Goal: Use online tool/utility: Utilize a website feature to perform a specific function

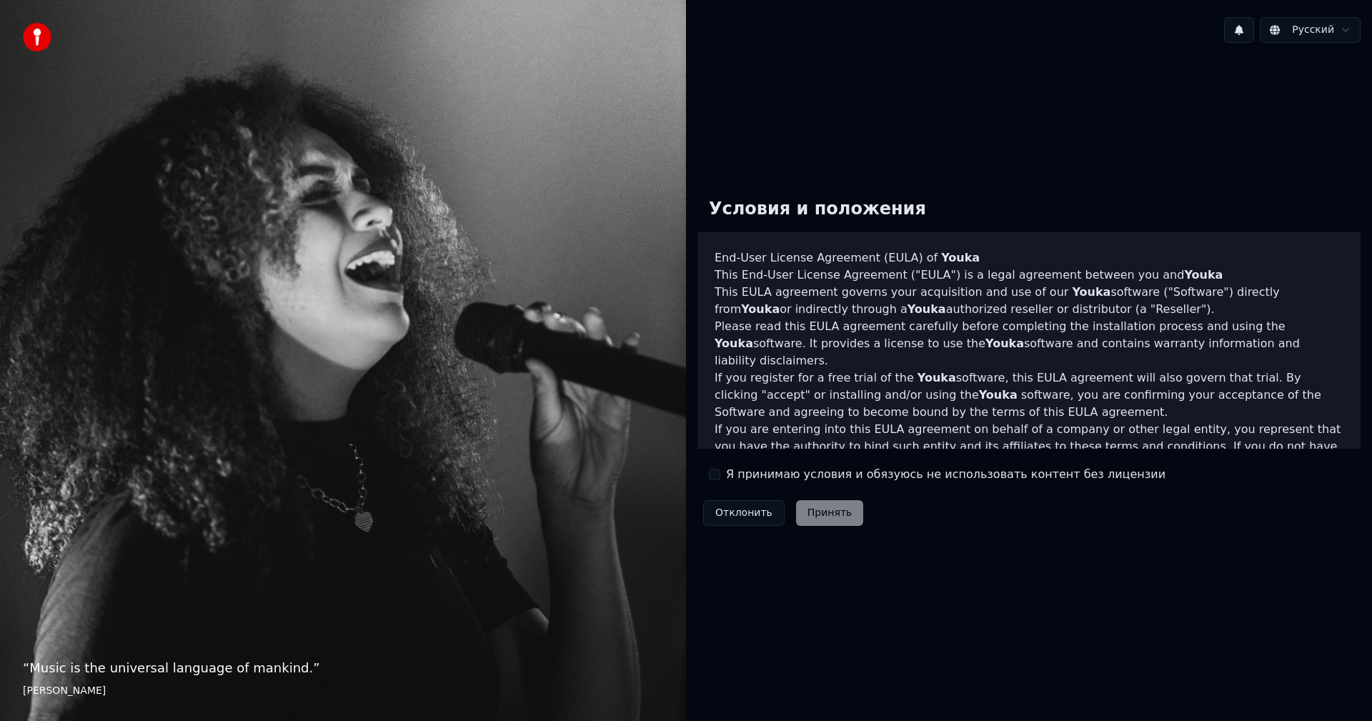
drag, startPoint x: 712, startPoint y: 474, endPoint x: 767, endPoint y: 484, distance: 55.1
click at [713, 474] on button "Я принимаю условия и обязуюсь не использовать контент без лицензии" at bounding box center [714, 474] width 11 height 11
click at [833, 508] on button "Принять" at bounding box center [830, 513] width 68 height 26
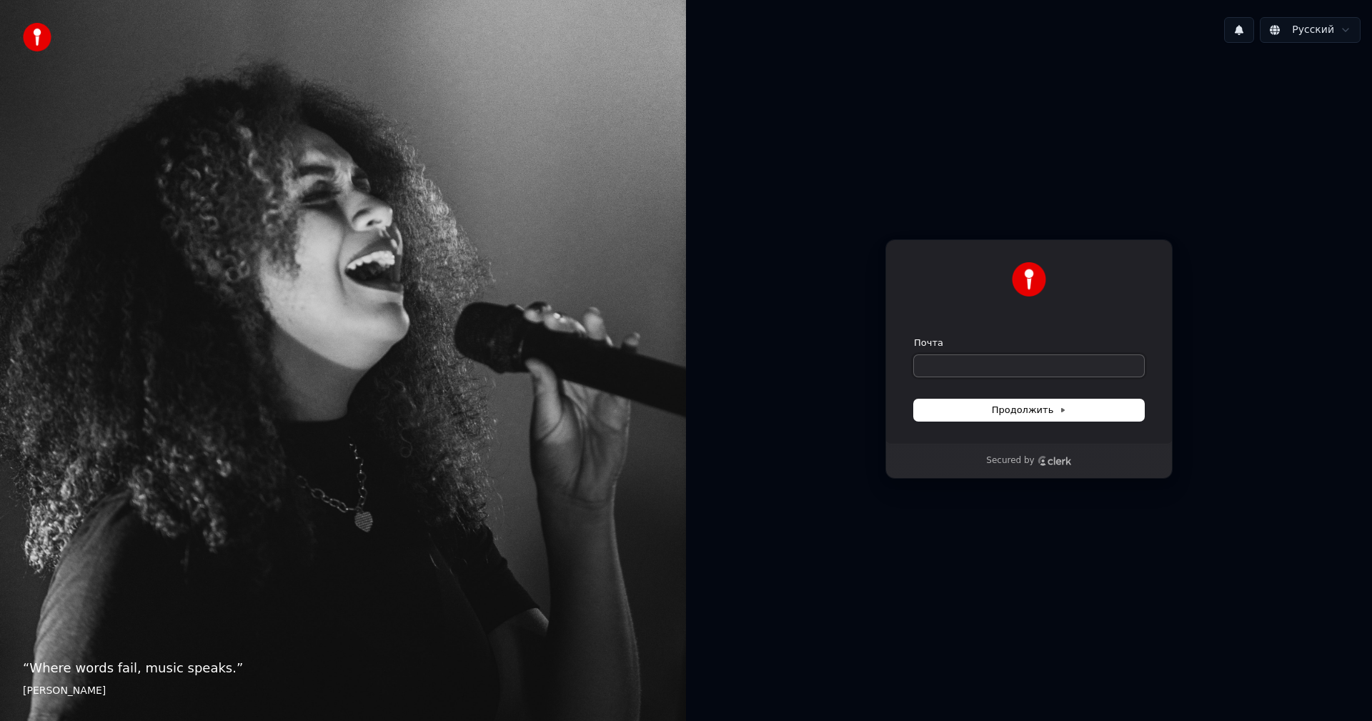
click at [937, 363] on input "Почта" at bounding box center [1029, 365] width 230 height 21
click at [994, 414] on span "Продолжить" at bounding box center [1029, 410] width 75 height 13
type input "**********"
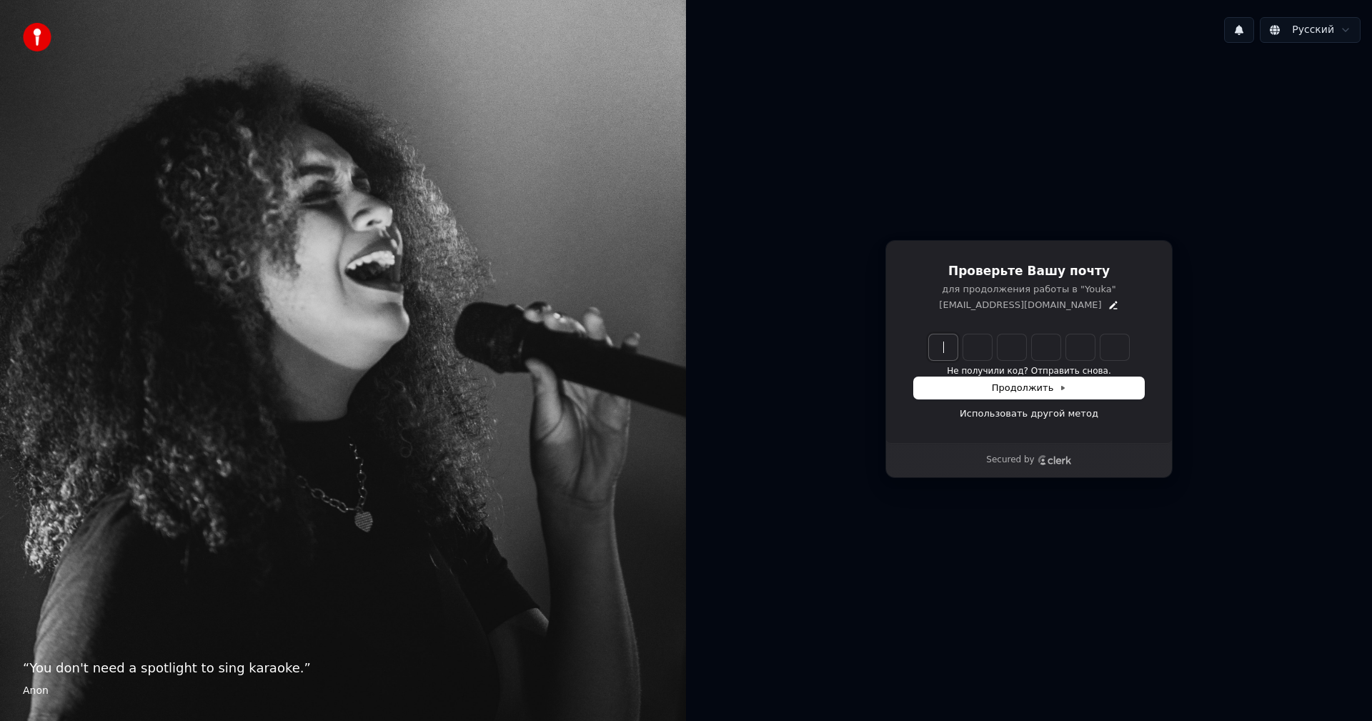
paste input "******"
type input "******"
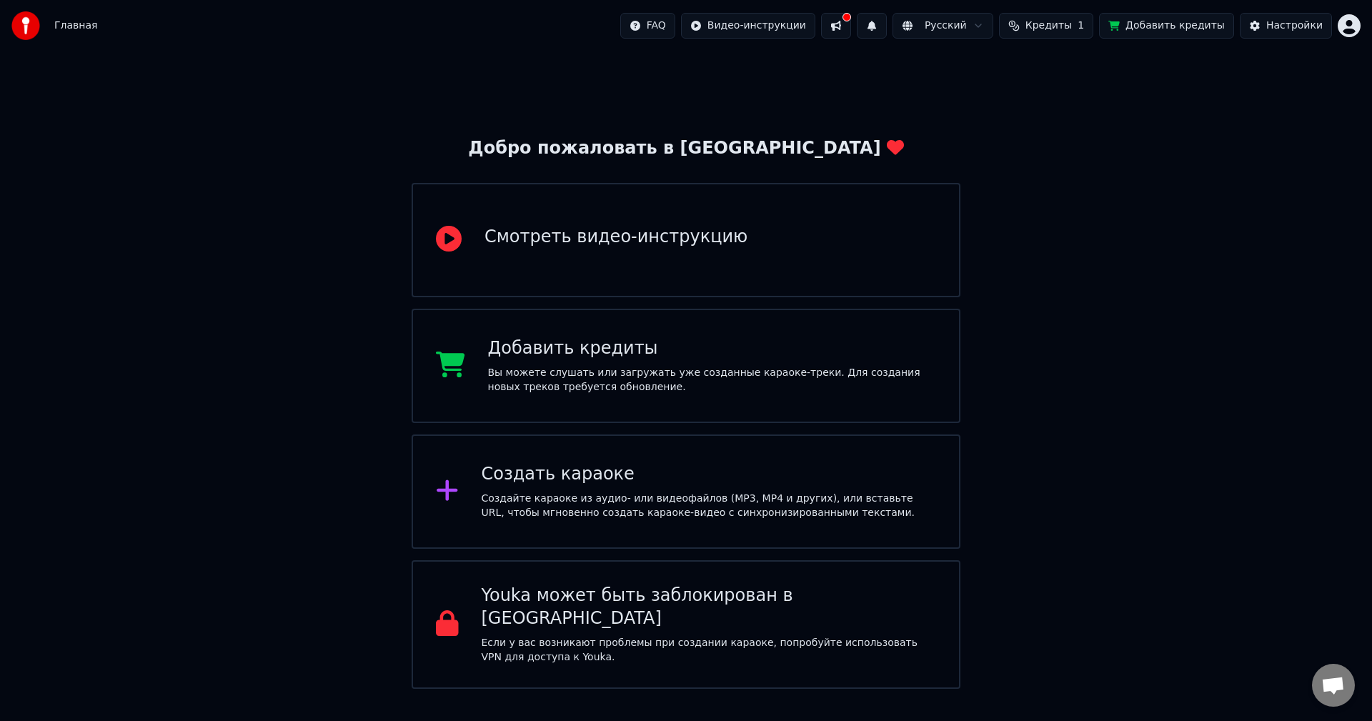
click at [588, 503] on div "Создайте караоке из аудио- или видеофайлов (MP3, MP4 и других), или вставьте UR…" at bounding box center [709, 506] width 455 height 29
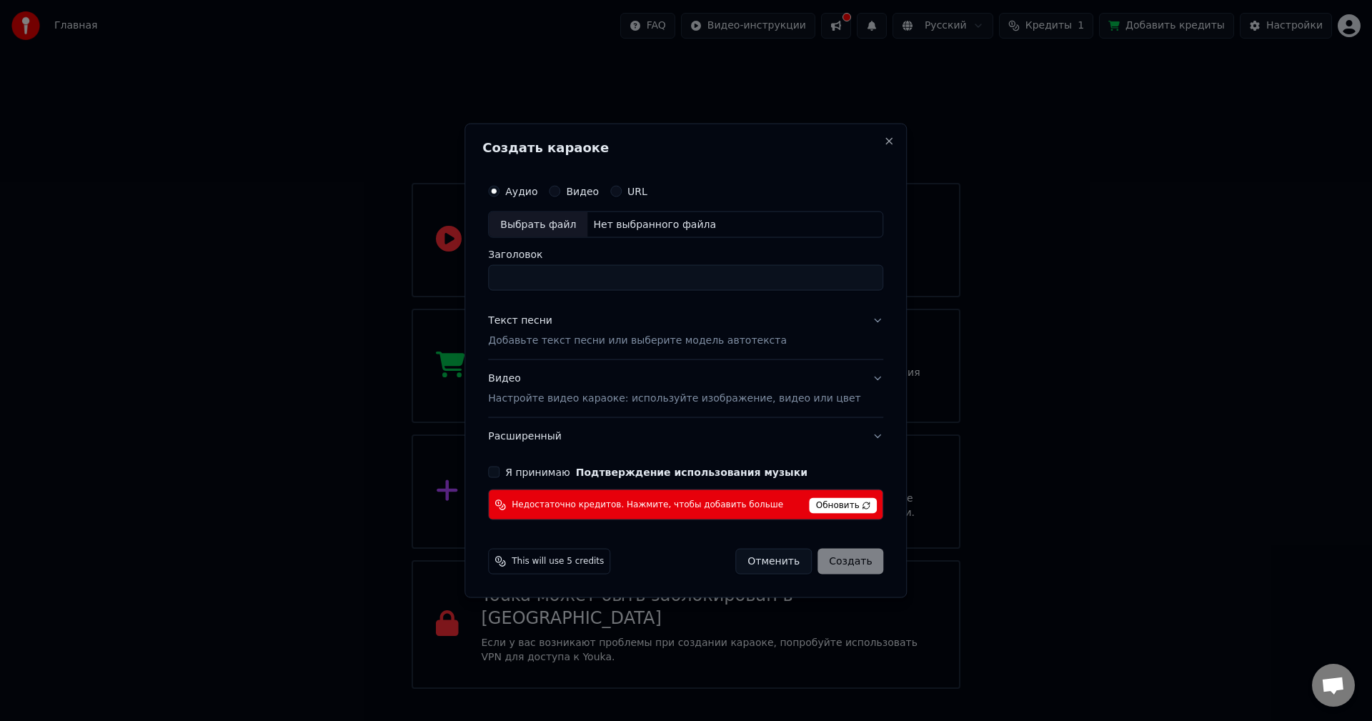
click at [499, 473] on button "Я принимаю Подтверждение использования музыки" at bounding box center [493, 472] width 11 height 11
click at [828, 504] on span "Обновить" at bounding box center [844, 506] width 68 height 16
click at [707, 502] on span "Недостаточно кредитов. Нажмите, чтобы добавить больше" at bounding box center [648, 504] width 272 height 11
click at [840, 558] on div "Отменить Создать" at bounding box center [809, 562] width 148 height 26
click at [840, 557] on div "Отменить Создать" at bounding box center [809, 562] width 148 height 26
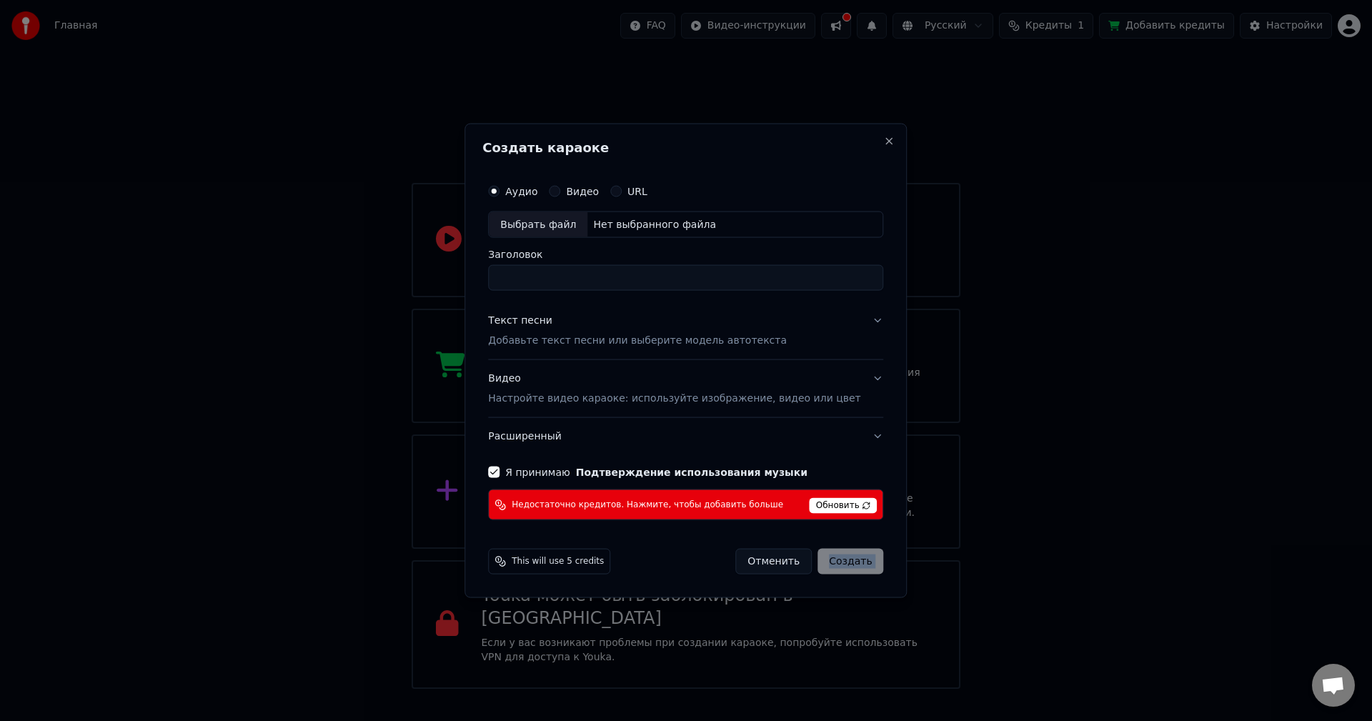
click at [840, 557] on div "Отменить Создать" at bounding box center [809, 562] width 148 height 26
click at [812, 580] on div "Создать караоке Аудио Видео URL Выбрать файл Нет выбранного файла Заголовок Тек…" at bounding box center [685, 360] width 442 height 475
click at [560, 191] on button "Видео" at bounding box center [554, 190] width 11 height 11
click at [622, 192] on button "URL" at bounding box center [615, 190] width 11 height 11
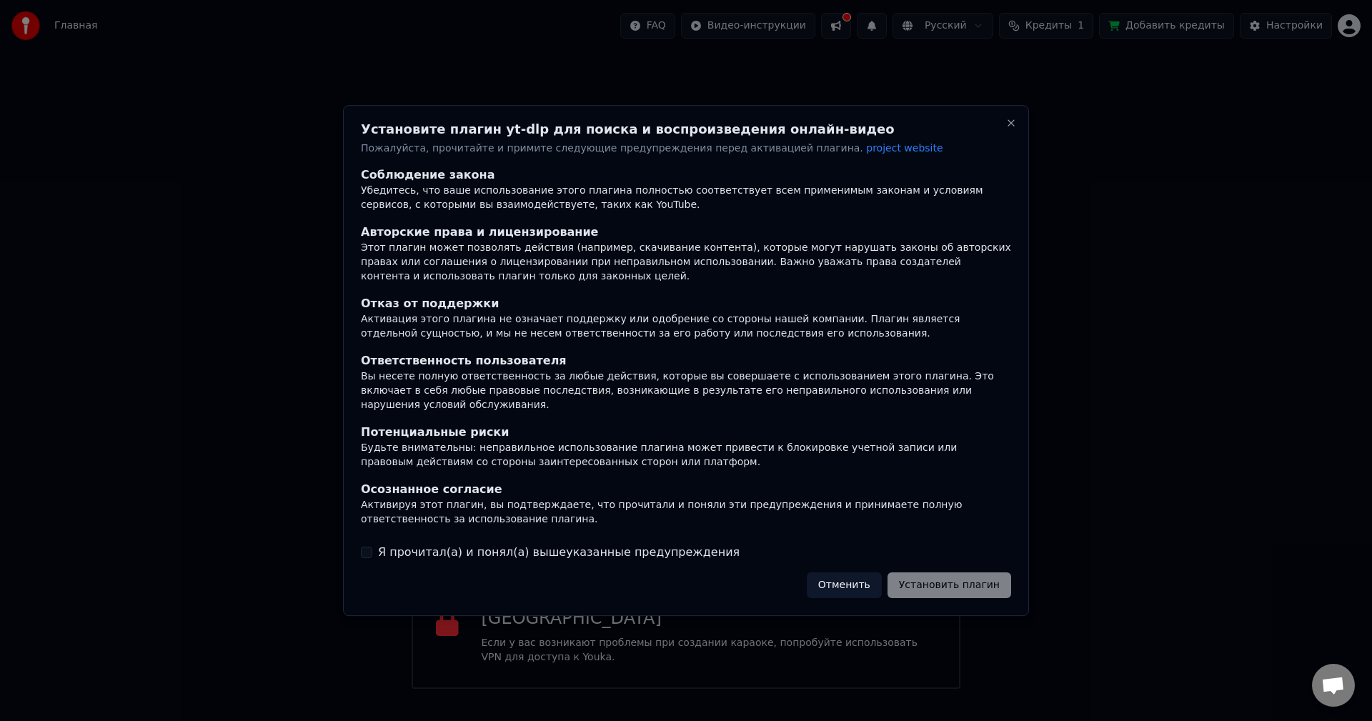
click at [930, 580] on div "Отменить Установить плагин" at bounding box center [909, 585] width 204 height 26
click at [942, 576] on div "Отменить Установить плагин" at bounding box center [909, 585] width 204 height 26
click at [912, 577] on div "Отменить Установить плагин" at bounding box center [909, 585] width 204 height 26
click at [368, 547] on button "Я прочитал(а) и понял(а) вышеуказанные предупреждения" at bounding box center [366, 552] width 11 height 11
click at [957, 578] on button "Установить плагин" at bounding box center [949, 585] width 124 height 26
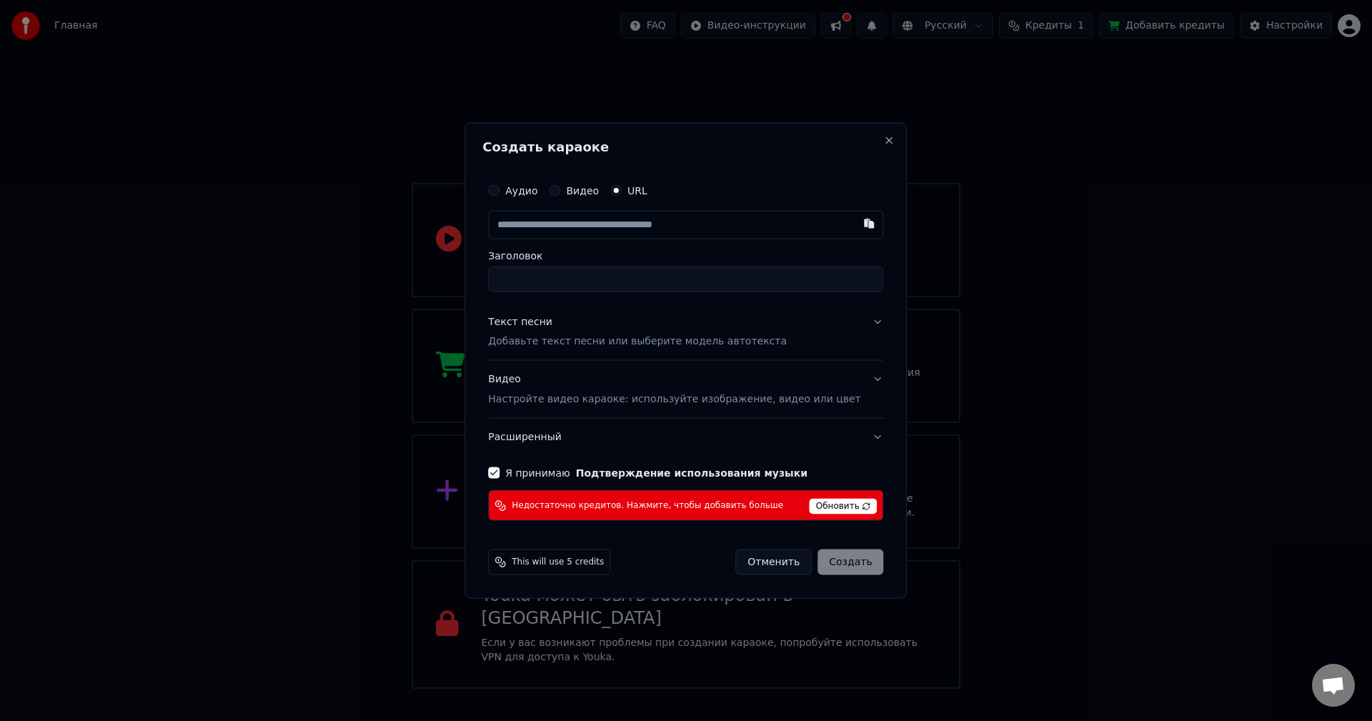
click at [499, 472] on button "Я принимаю Подтверждение использования музыки" at bounding box center [493, 472] width 11 height 11
click at [830, 562] on div "Отменить Создать" at bounding box center [809, 562] width 148 height 26
click at [560, 189] on button "Видео" at bounding box center [554, 189] width 11 height 11
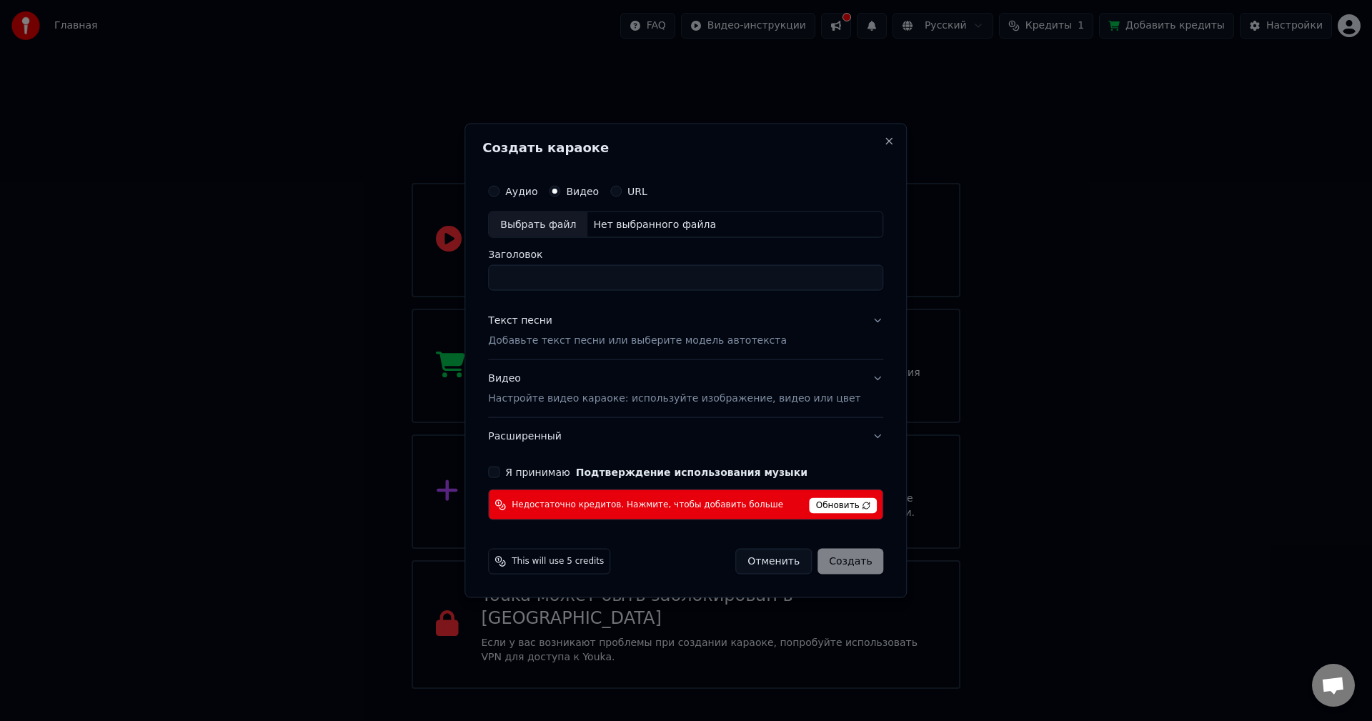
click at [830, 559] on div "Отменить Создать" at bounding box center [809, 562] width 148 height 26
click at [550, 397] on p "Настройте видео караоке: используйте изображение, видео или цвет" at bounding box center [674, 399] width 372 height 14
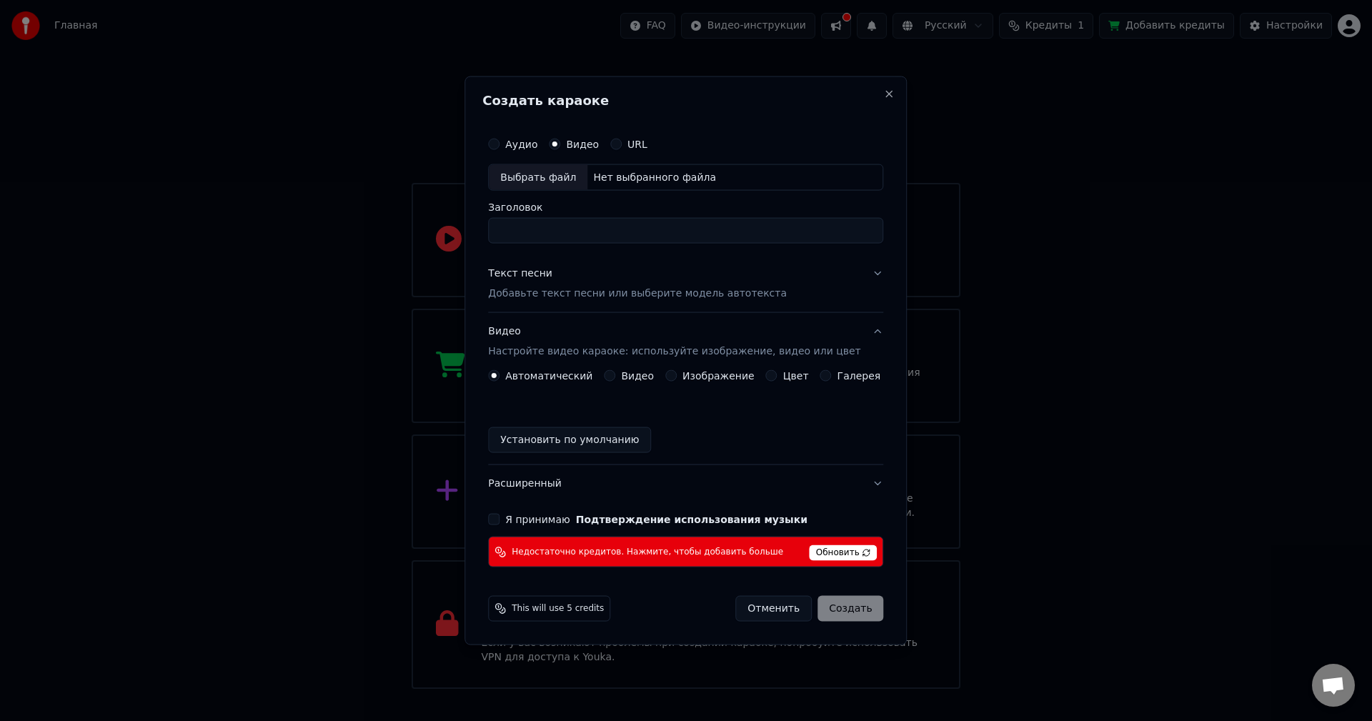
click at [566, 172] on div "Выбрать файл" at bounding box center [538, 177] width 99 height 26
click at [620, 550] on span "Недостаточно кредитов. Нажмите, чтобы добавить больше" at bounding box center [648, 551] width 272 height 11
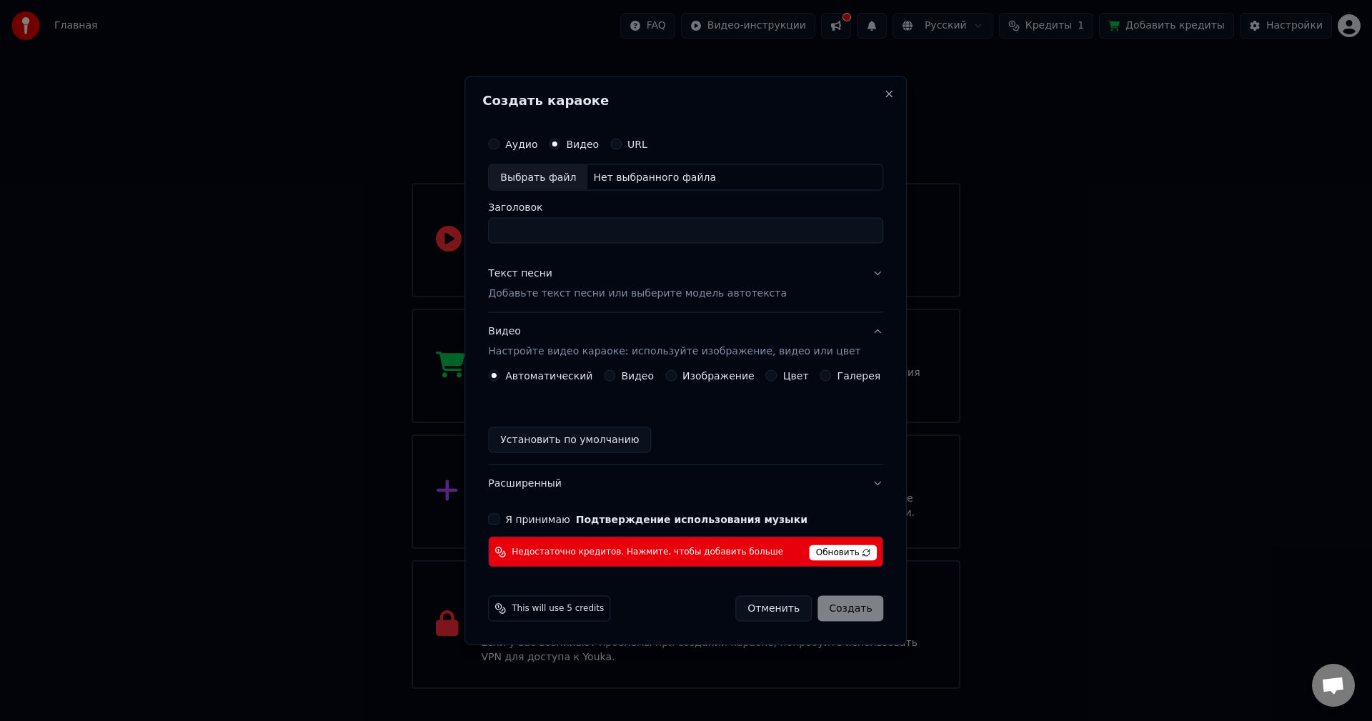
click at [877, 100] on div "Создать караоке Аудио Видео URL Выбрать файл Нет выбранного файла Заголовок Тек…" at bounding box center [685, 360] width 442 height 569
click at [884, 92] on button "Close" at bounding box center [889, 93] width 11 height 11
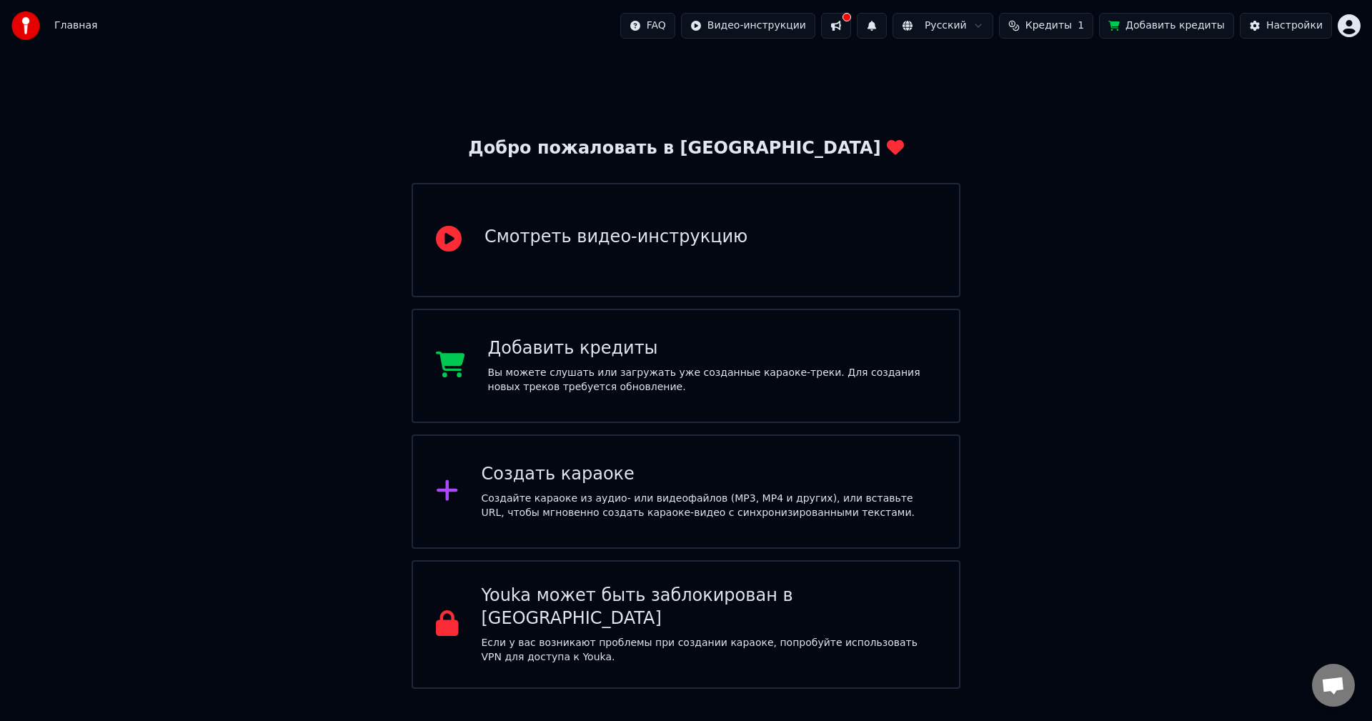
click at [576, 474] on div "Создать караоке" at bounding box center [709, 474] width 455 height 23
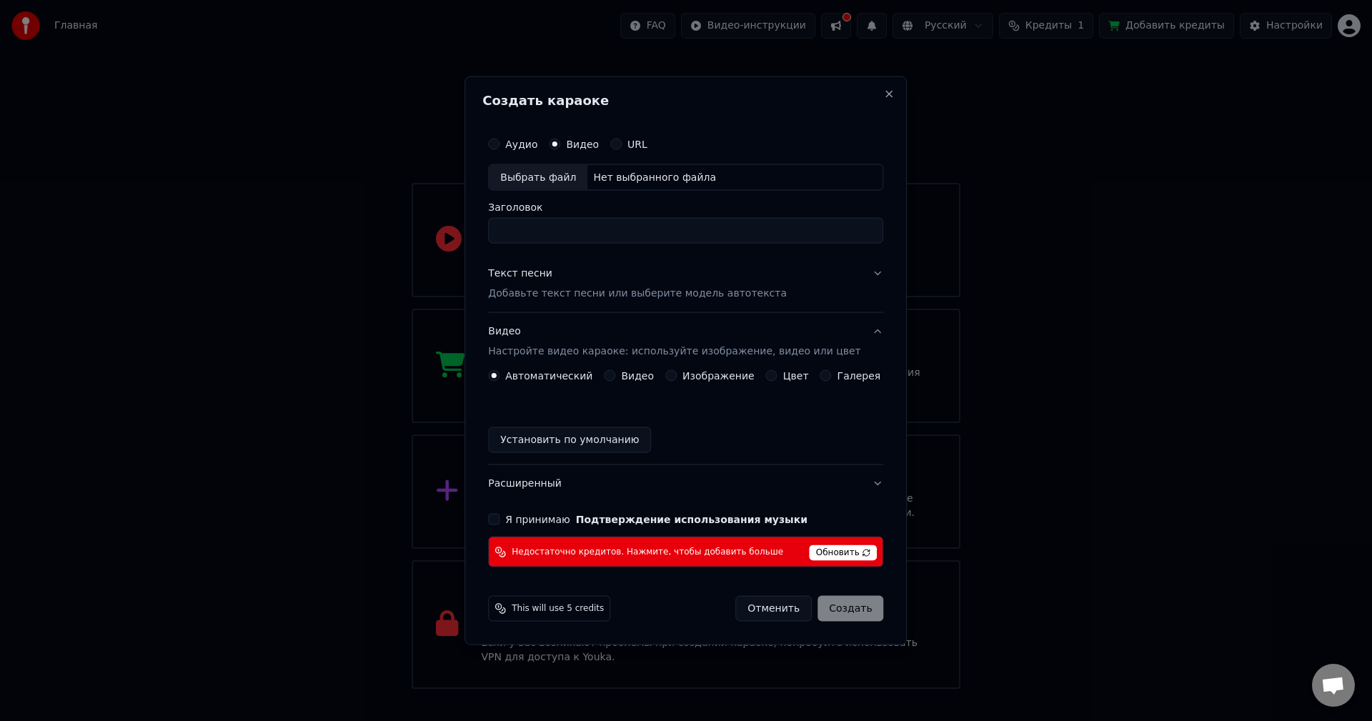
click at [872, 109] on div "Создать караоке" at bounding box center [685, 103] width 407 height 19
click at [884, 95] on button "Close" at bounding box center [889, 93] width 11 height 11
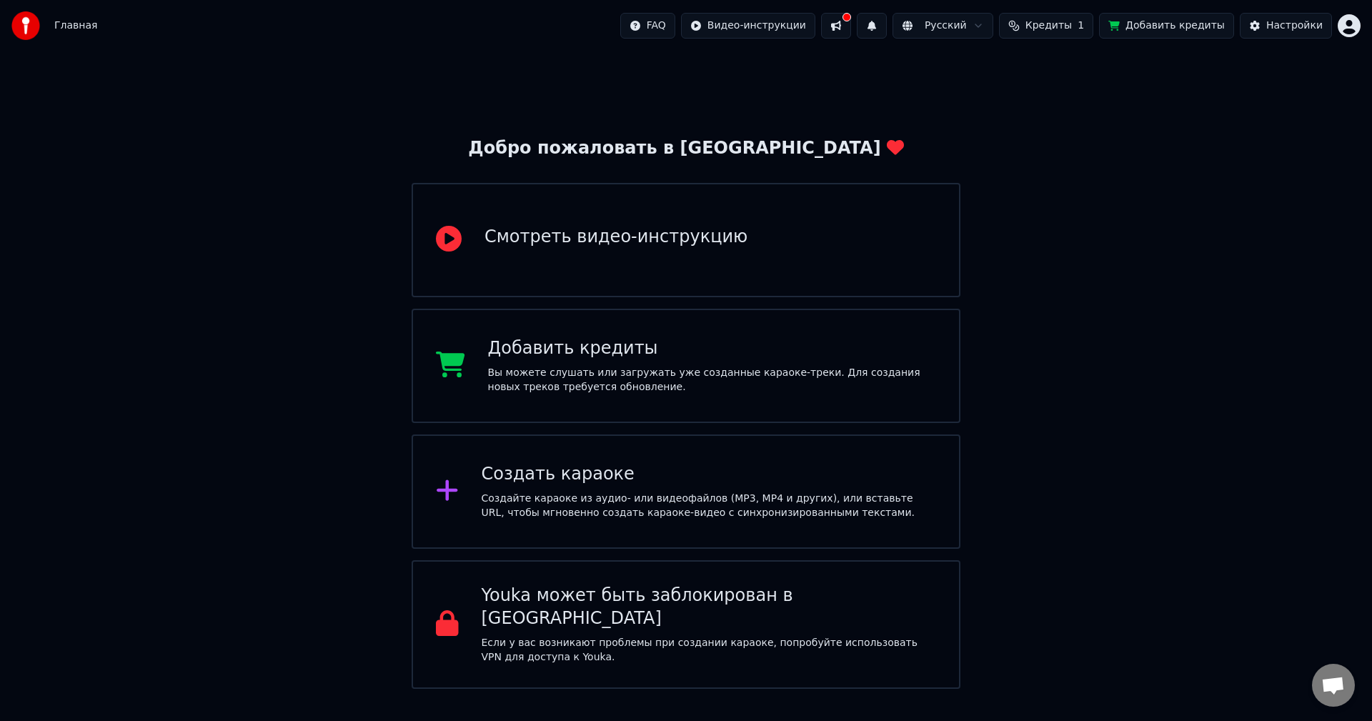
click at [851, 31] on button at bounding box center [836, 26] width 30 height 26
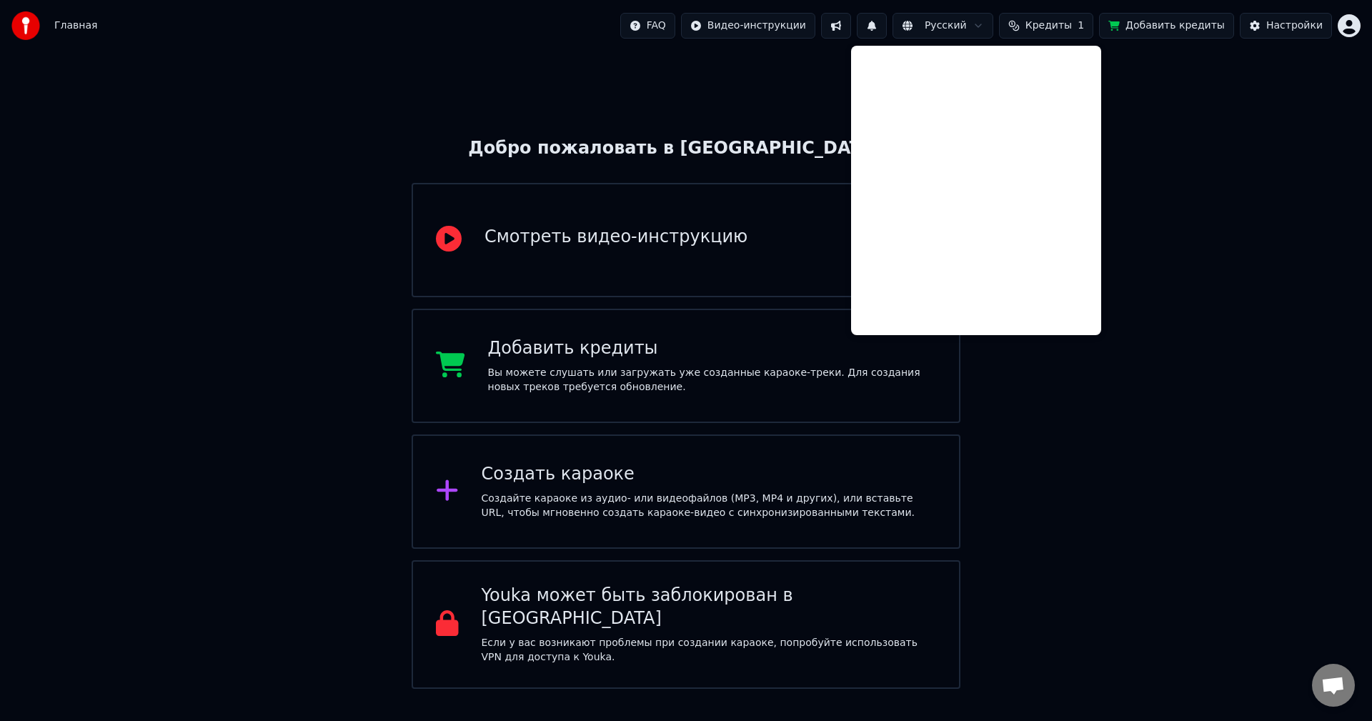
click at [1197, 120] on div "Добро пожаловать в Youka Смотреть видео-инструкцию Добавить кредиты Вы можете с…" at bounding box center [686, 369] width 1372 height 637
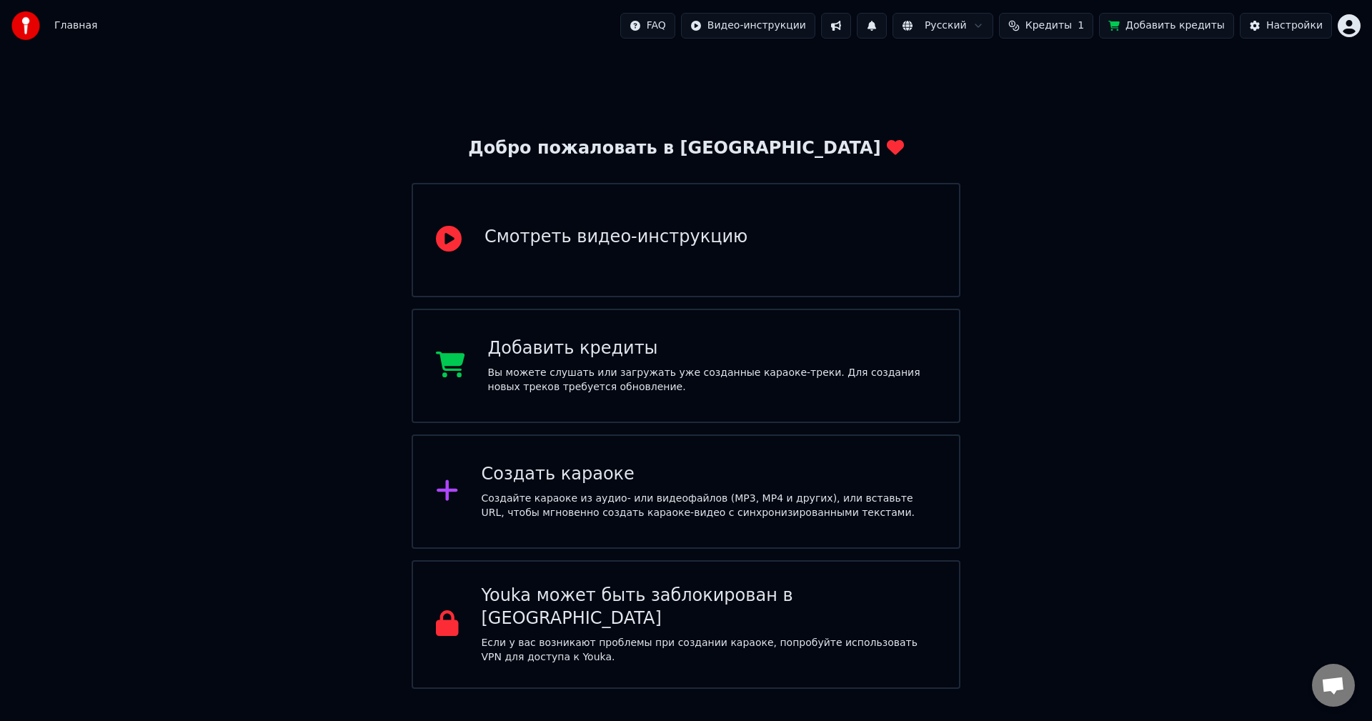
click at [1067, 26] on span "Кредиты" at bounding box center [1048, 26] width 46 height 14
click at [1083, 131] on button "Обновить" at bounding box center [1065, 132] width 86 height 26
click at [671, 494] on div "Создайте караоке из аудио- или видеофайлов (MP3, MP4 и других), или вставьте UR…" at bounding box center [709, 506] width 455 height 29
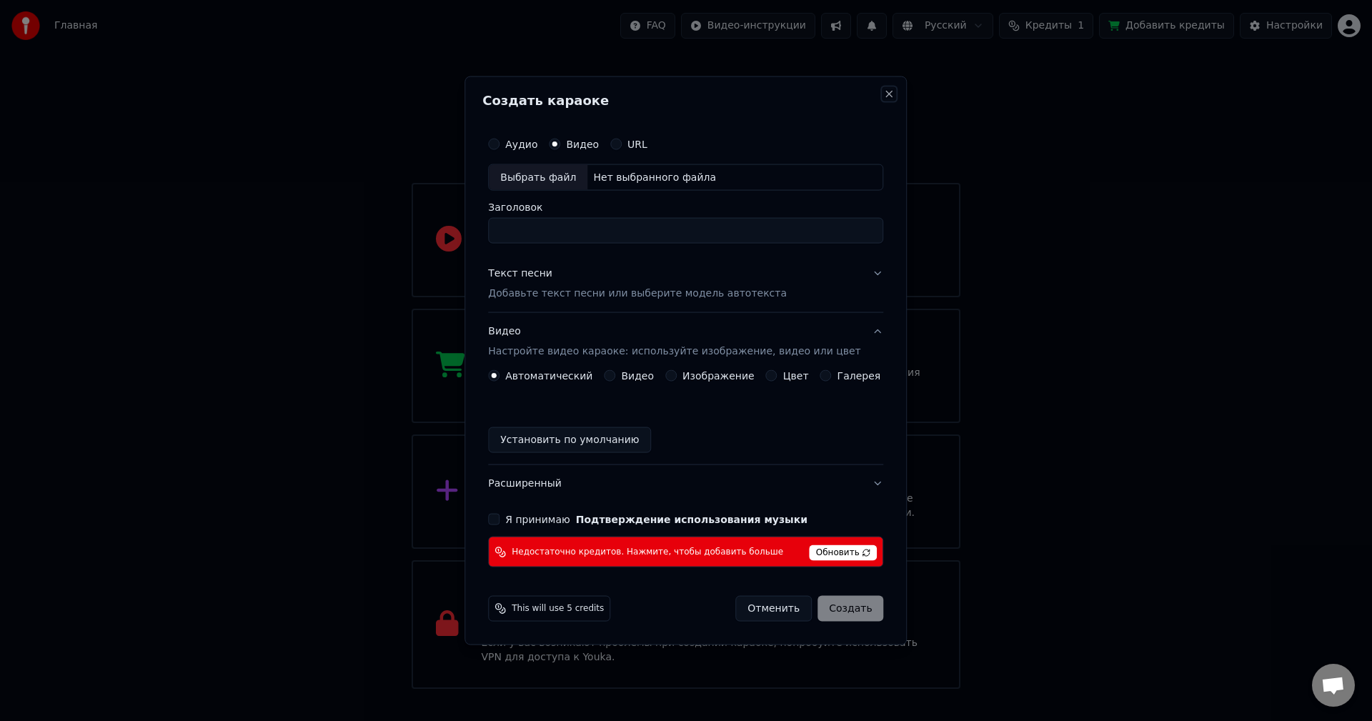
drag, startPoint x: 877, startPoint y: 96, endPoint x: 1192, endPoint y: 61, distance: 316.9
click at [880, 94] on div "Создать караоке Аудио Видео URL Выбрать файл Нет выбранного файла Заголовок Тек…" at bounding box center [685, 360] width 442 height 569
